Goal: Information Seeking & Learning: Learn about a topic

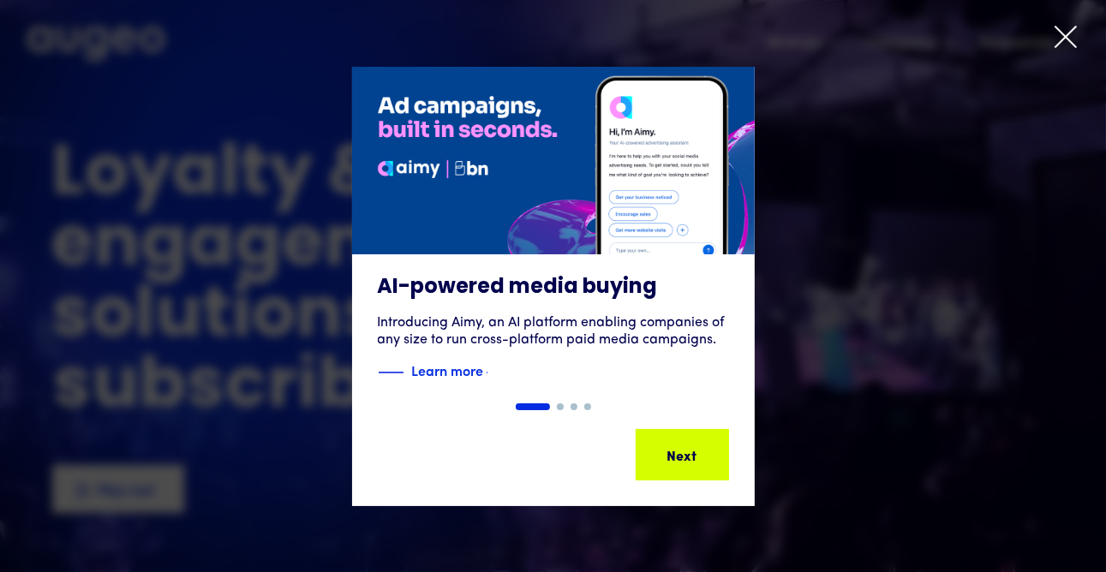
click at [1067, 38] on icon at bounding box center [1066, 37] width 26 height 26
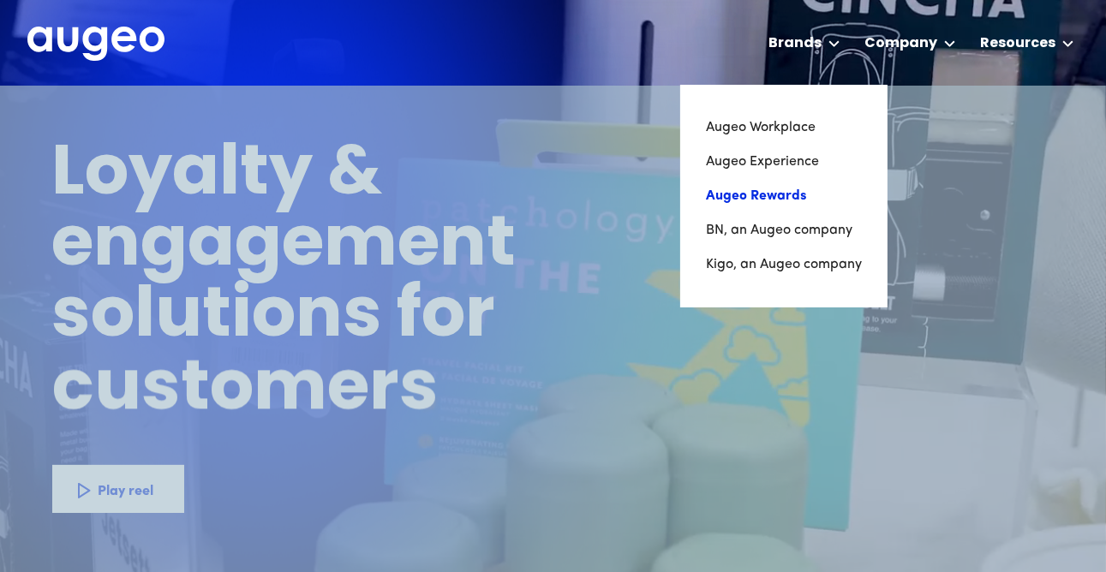
click at [771, 199] on link "Augeo Rewards" at bounding box center [784, 196] width 156 height 34
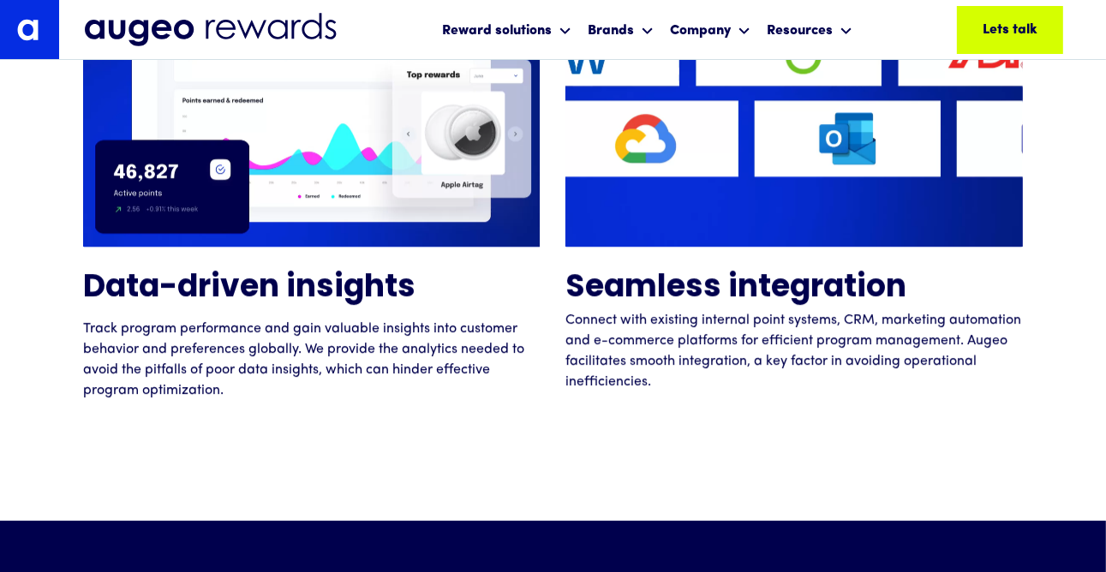
scroll to position [4490, 0]
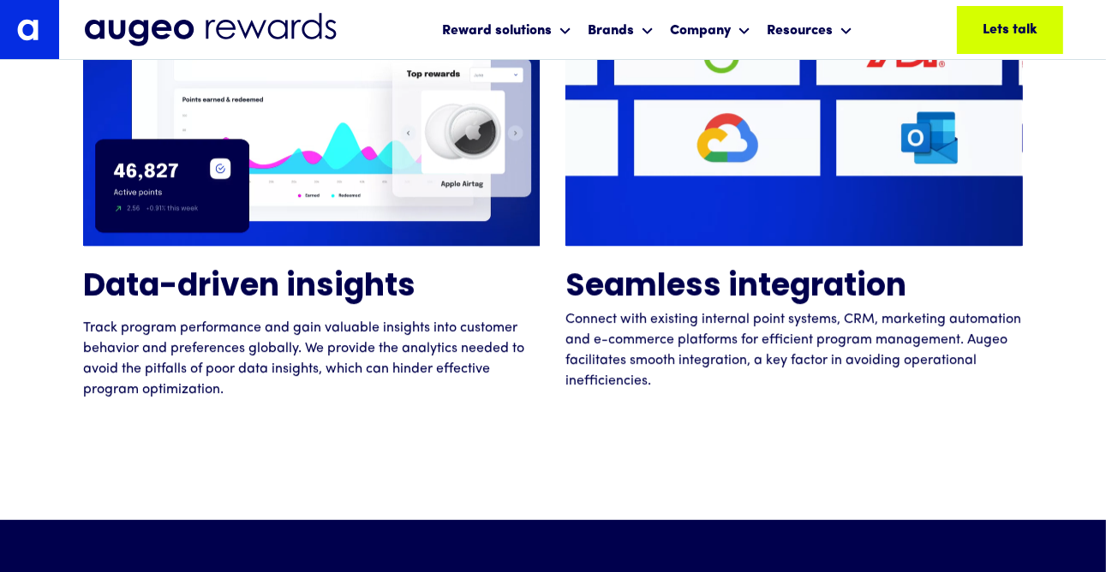
scroll to position [4490, 0]
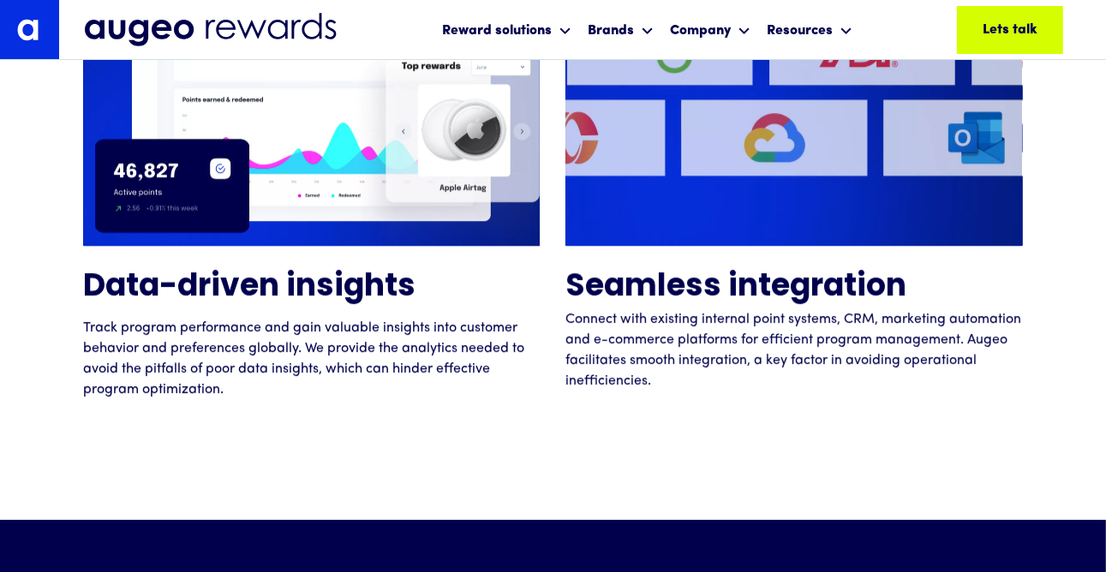
scroll to position [4490, 0]
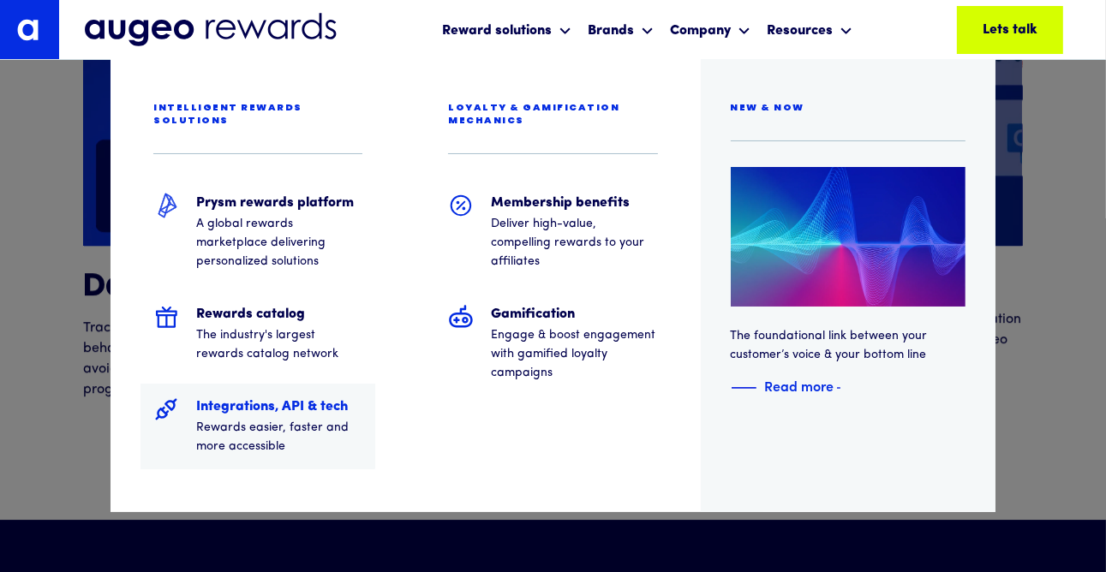
click at [241, 397] on h5 "Integrations, API & tech" at bounding box center [279, 407] width 166 height 21
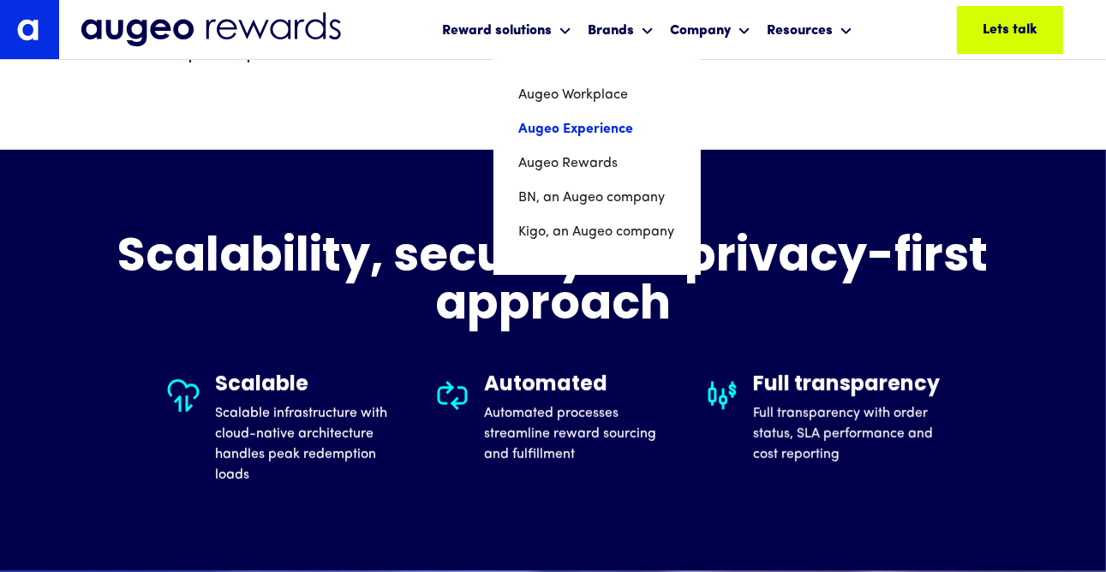
scroll to position [949, 0]
